Goal: Information Seeking & Learning: Find specific fact

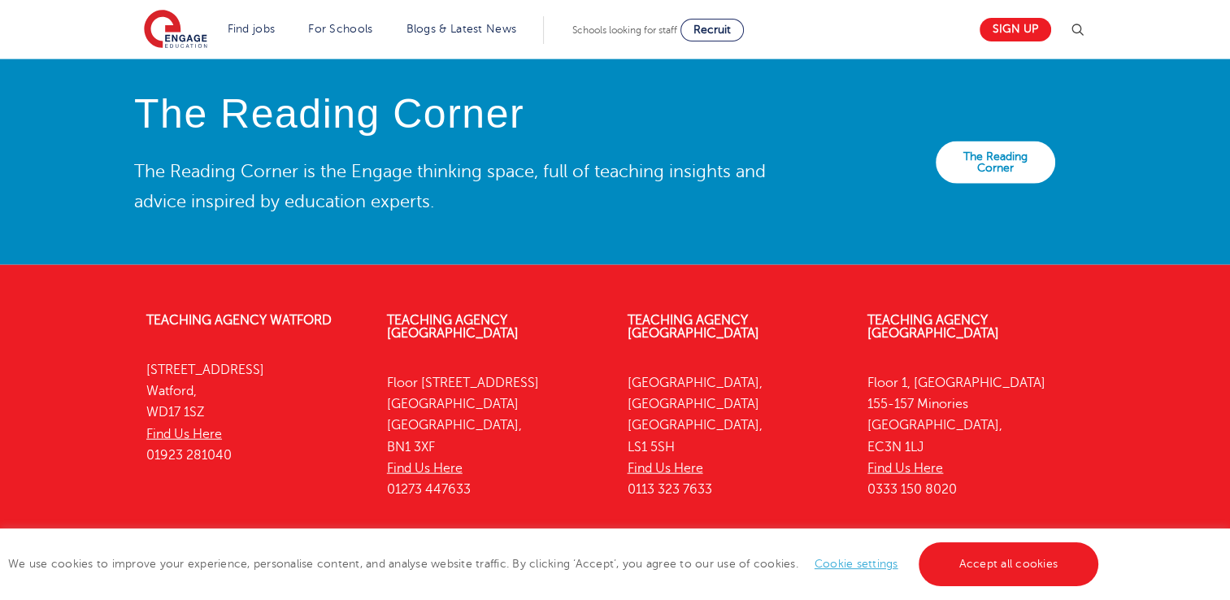
scroll to position [3695, 0]
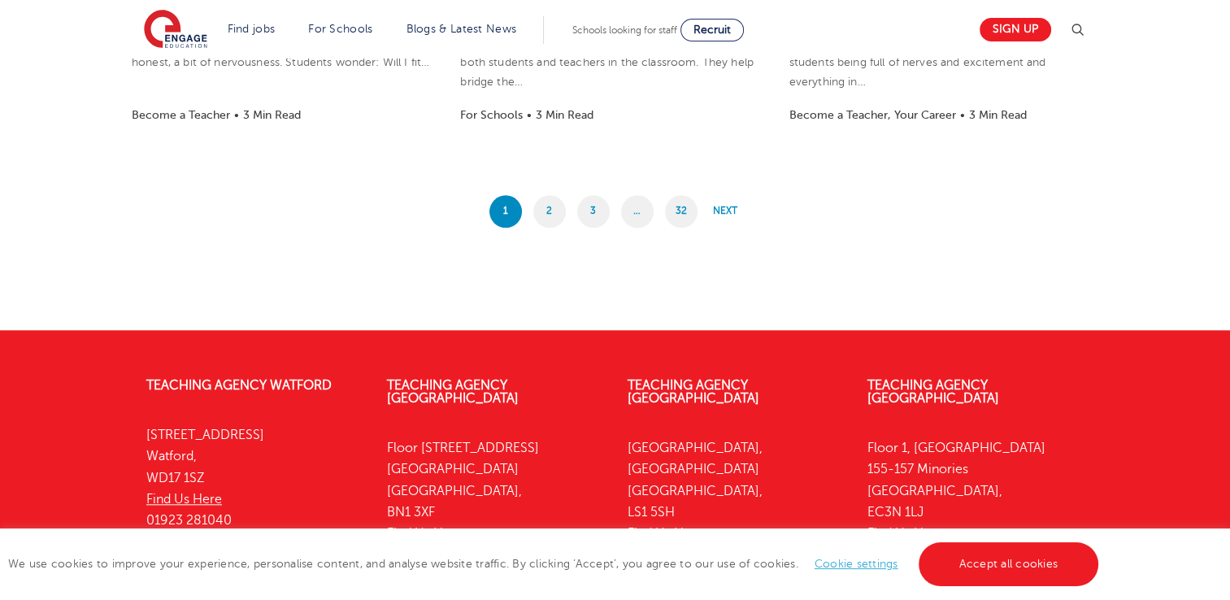
scroll to position [1561, 0]
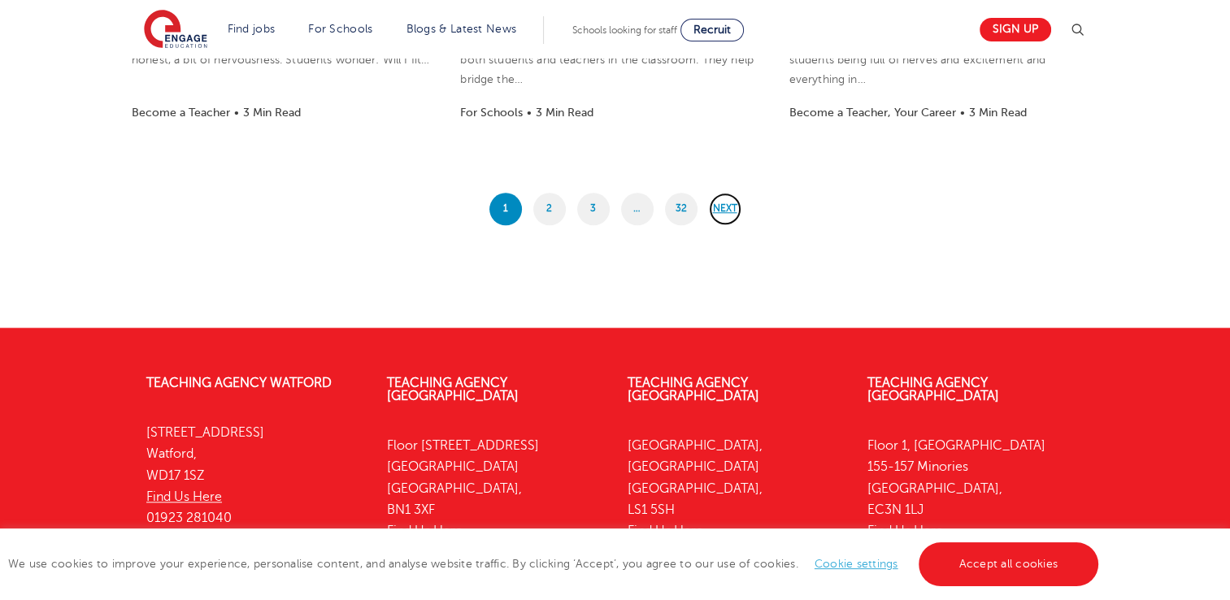
click at [731, 213] on link "Next" at bounding box center [725, 209] width 33 height 33
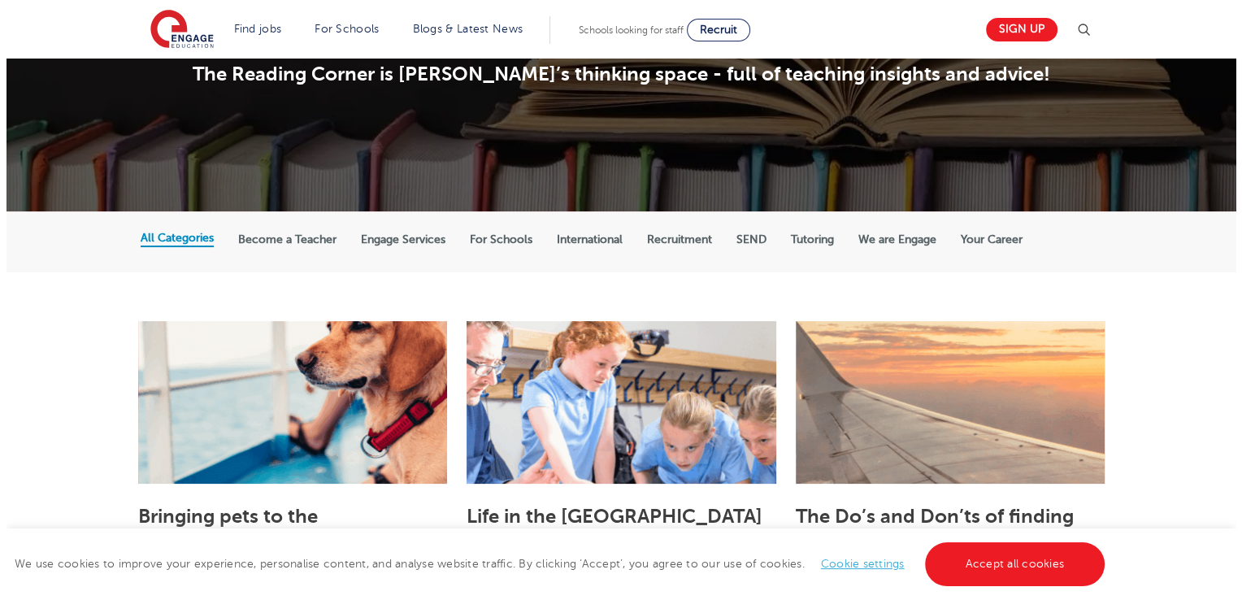
scroll to position [169, 0]
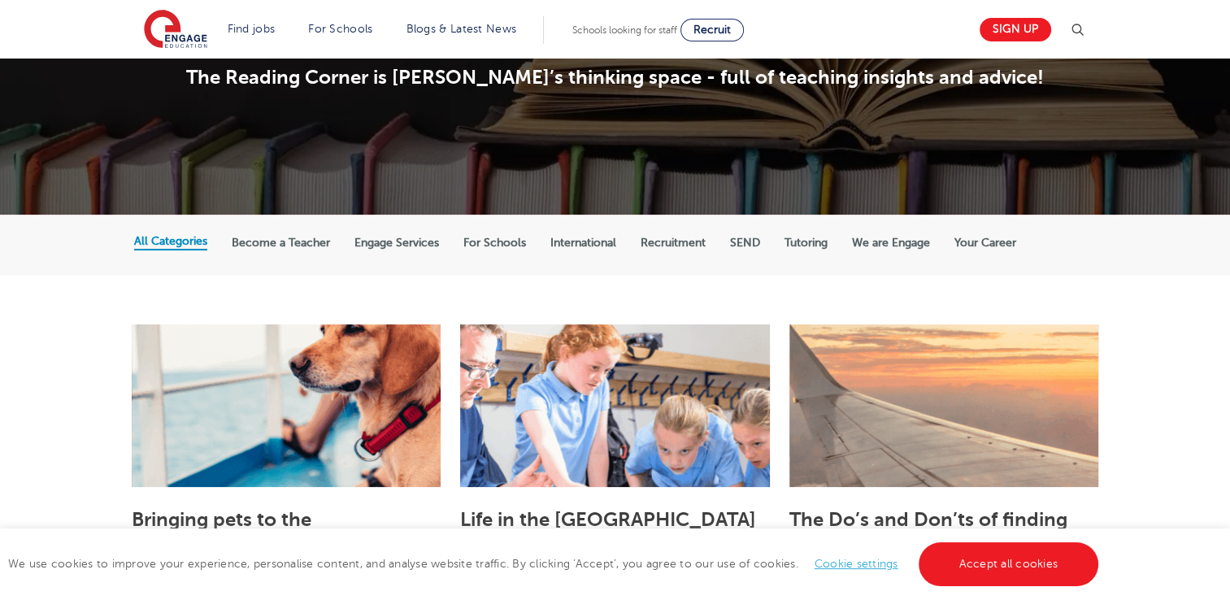
click at [1079, 29] on img at bounding box center [1077, 30] width 20 height 20
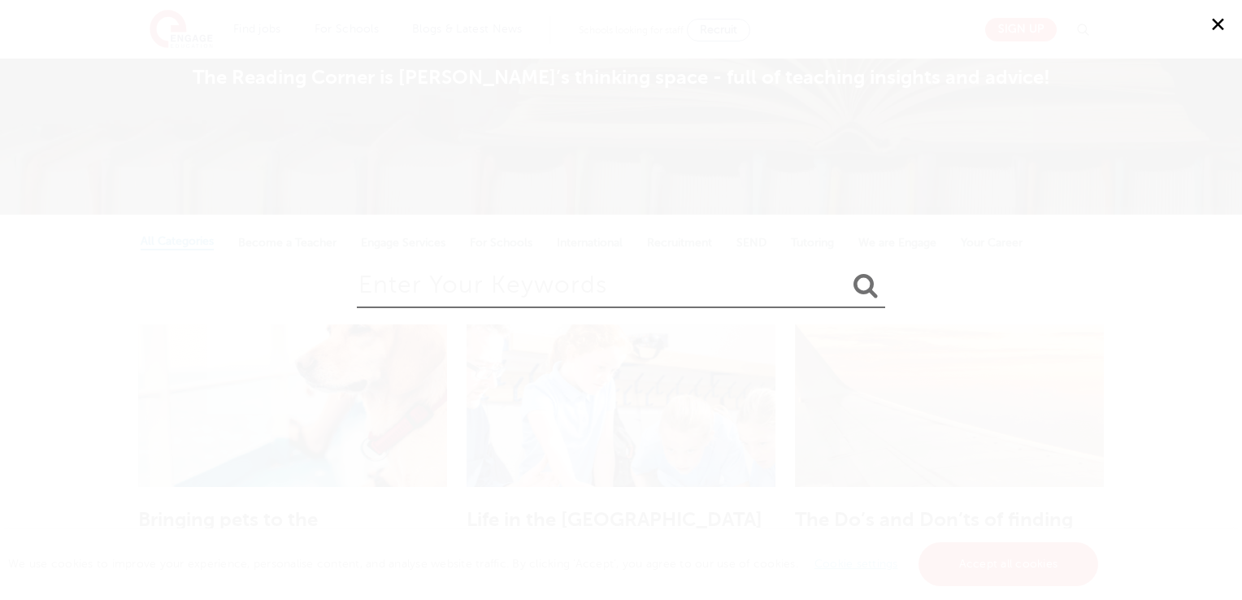
click at [757, 291] on input "search" at bounding box center [621, 281] width 528 height 53
type input "pay"
click at [846, 271] on button "submit" at bounding box center [865, 286] width 39 height 30
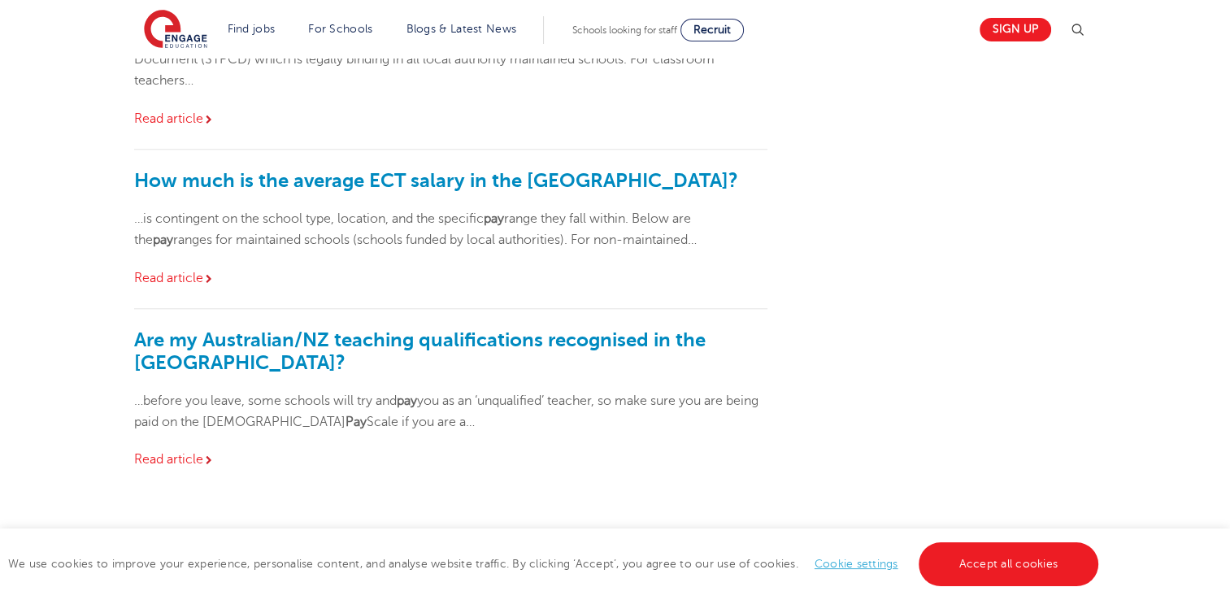
scroll to position [1518, 0]
